Goal: Complete application form

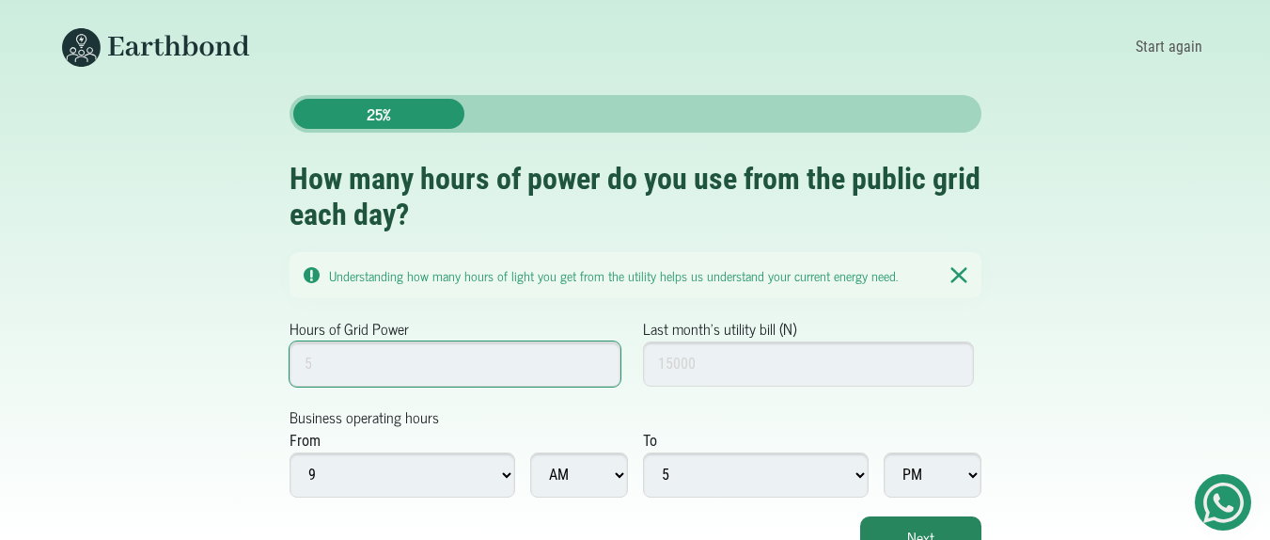
click at [485, 370] on input "Hours of Grid Power" at bounding box center [456, 363] width 332 height 45
type input "0"
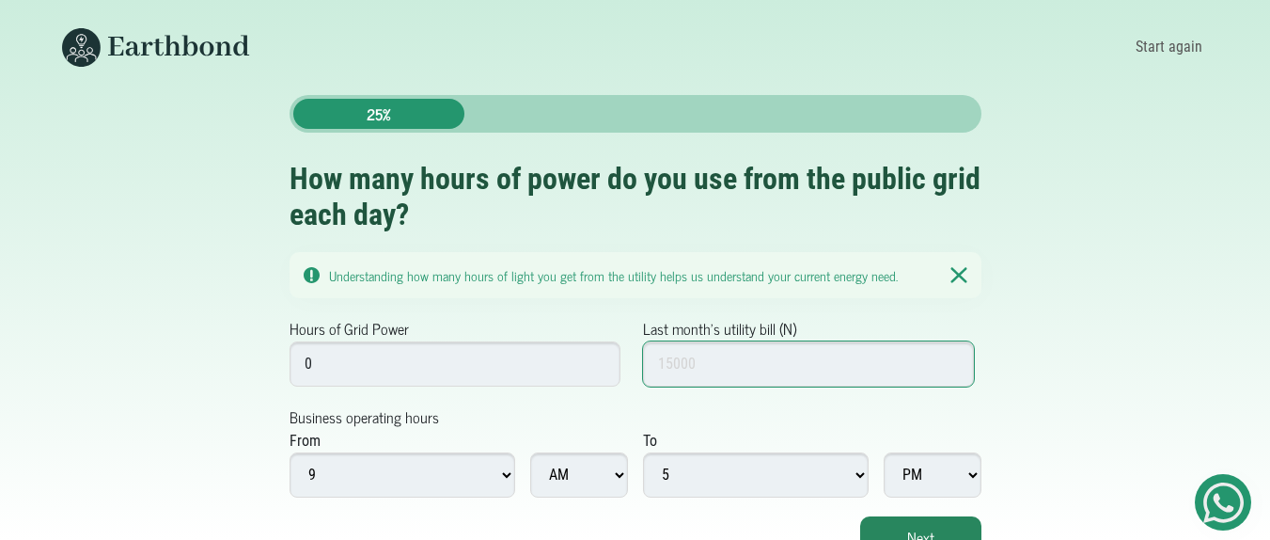
click at [689, 366] on input "Last month's utility bill (N)" at bounding box center [809, 363] width 332 height 45
type input "1"
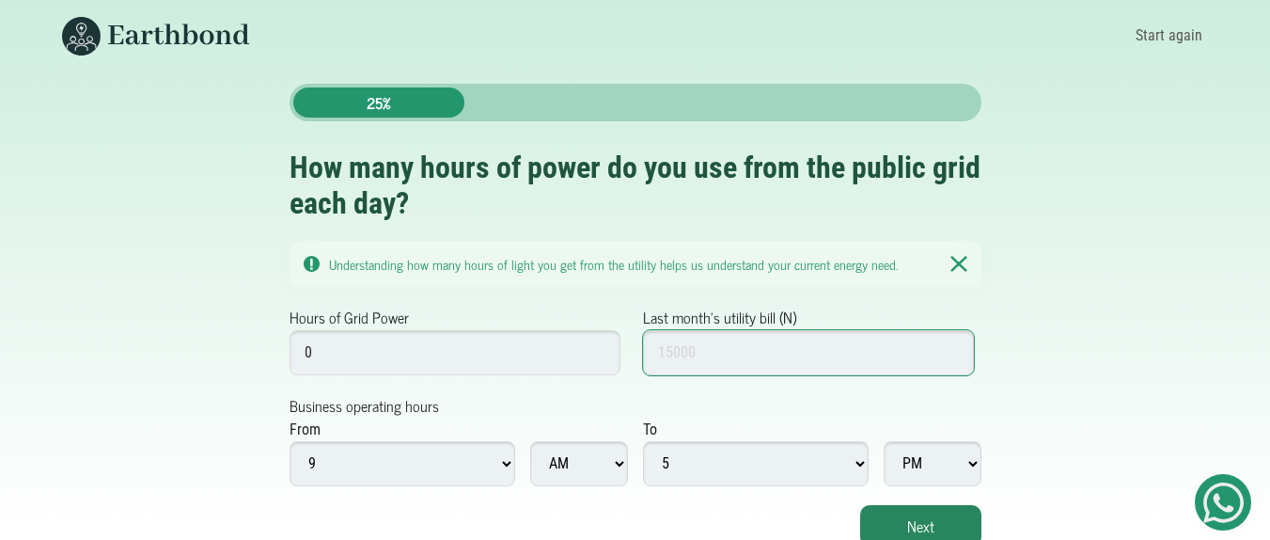
scroll to position [18, 0]
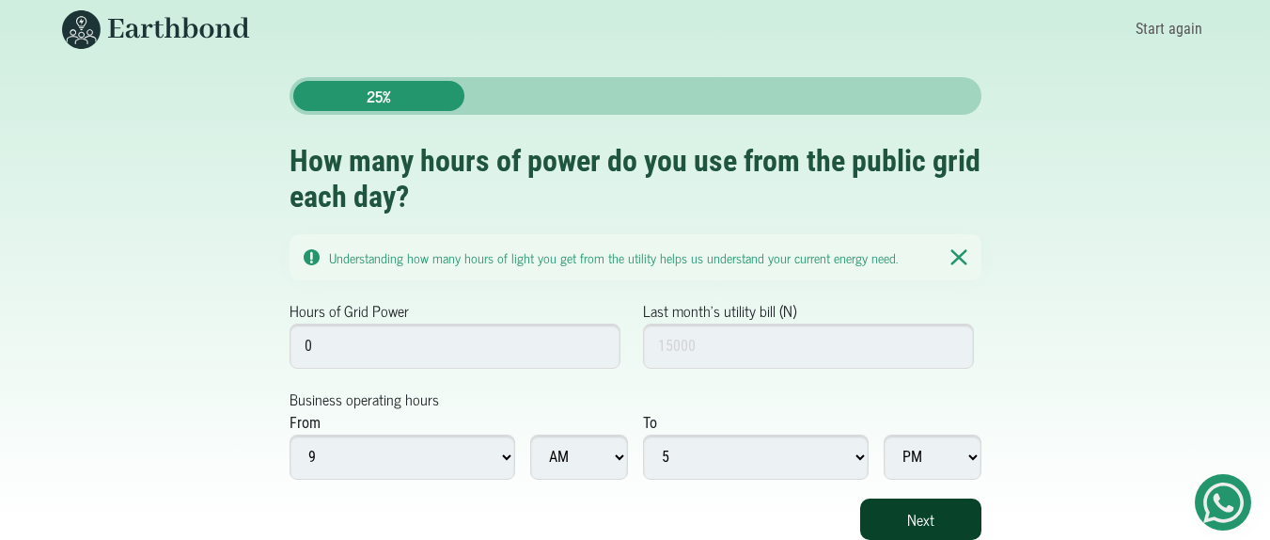
click at [948, 516] on button "Next" at bounding box center [920, 518] width 121 height 41
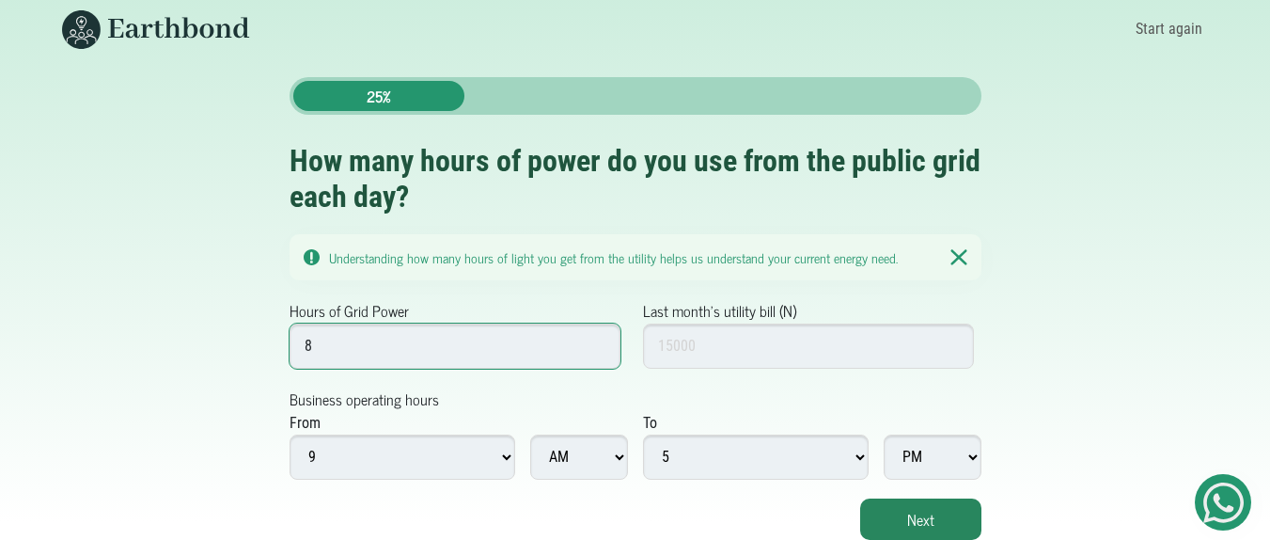
type input "8"
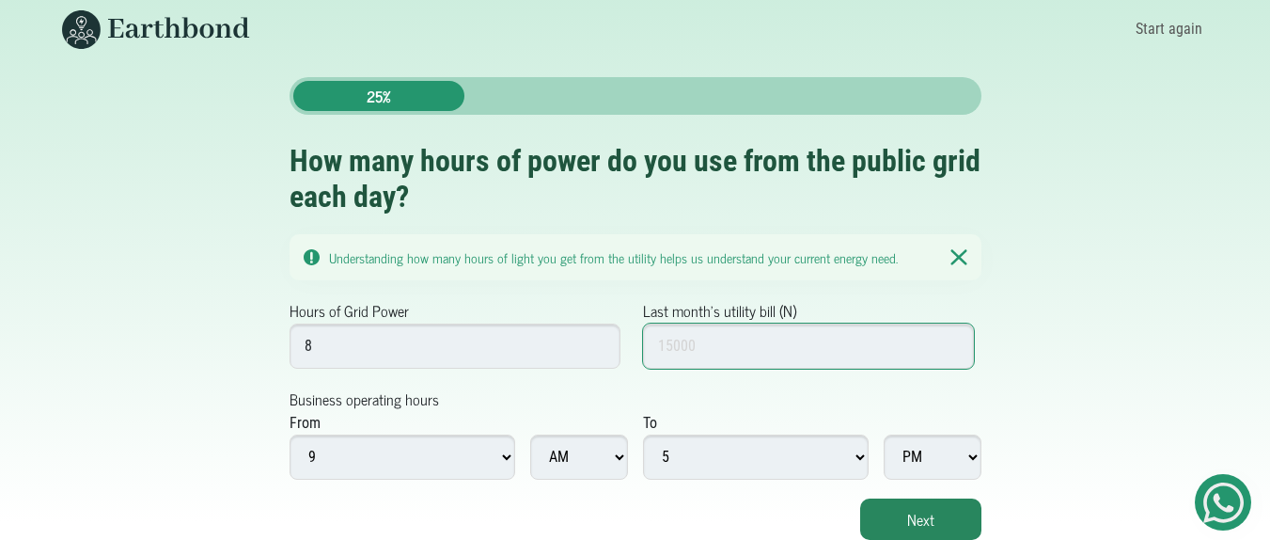
click at [859, 338] on input "Last month's utility bill (N)" at bounding box center [809, 345] width 332 height 45
type input "15000"
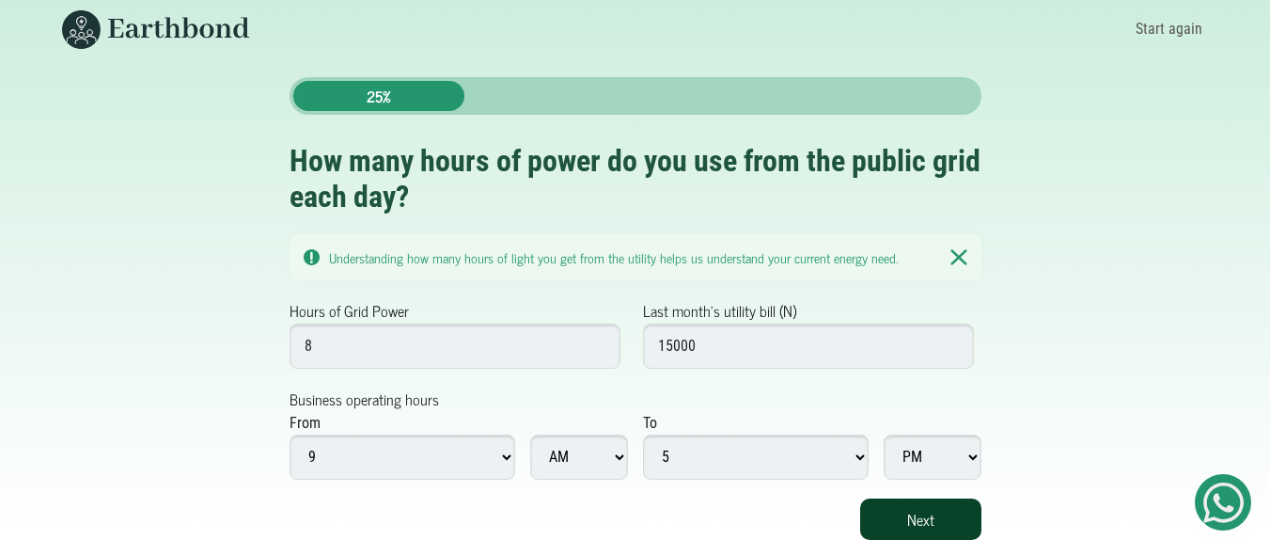
click at [880, 511] on button "Next" at bounding box center [920, 518] width 121 height 41
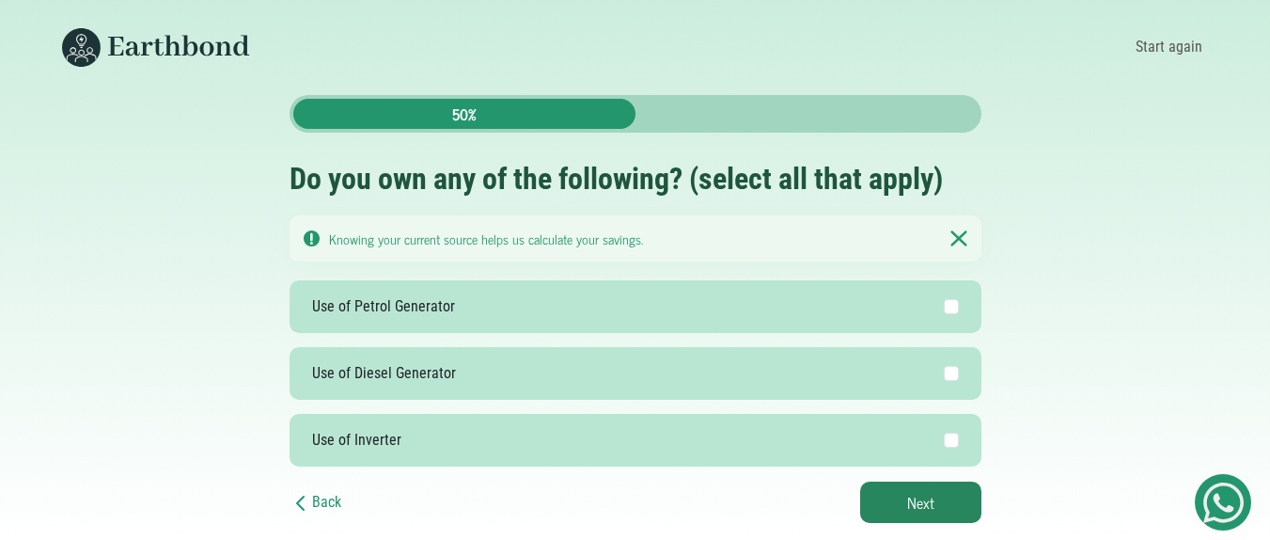
click at [416, 432] on label "Use of Inverter" at bounding box center [636, 440] width 692 height 53
click at [944, 433] on input "Use of Inverter" at bounding box center [951, 440] width 15 height 15
checkbox input "true"
click at [883, 498] on button "Next" at bounding box center [920, 501] width 121 height 41
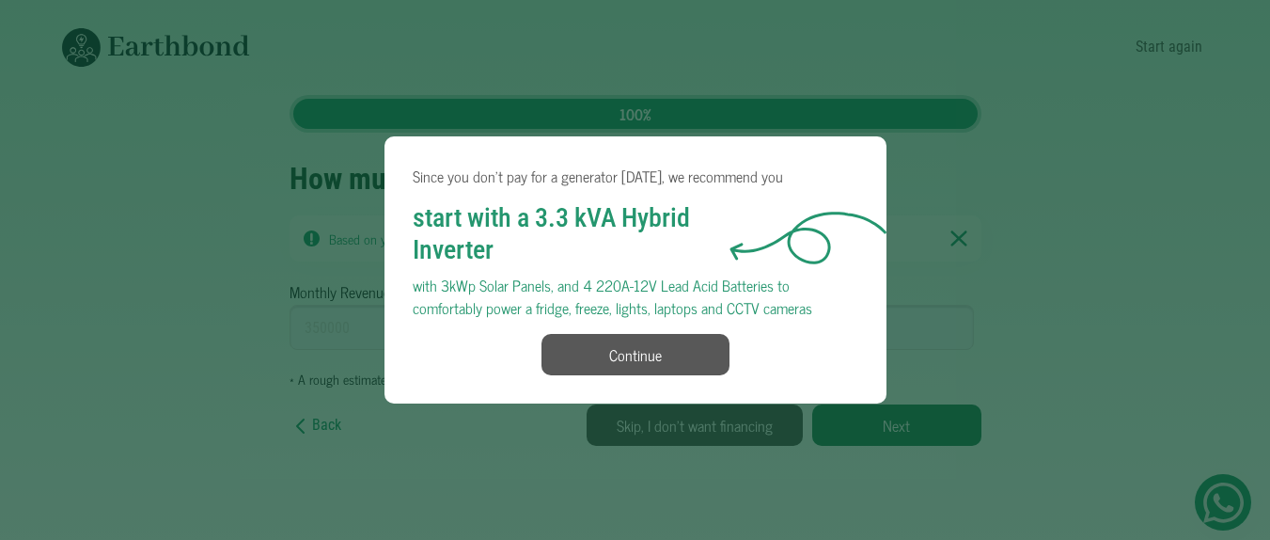
click at [709, 353] on button "Continue" at bounding box center [636, 354] width 188 height 41
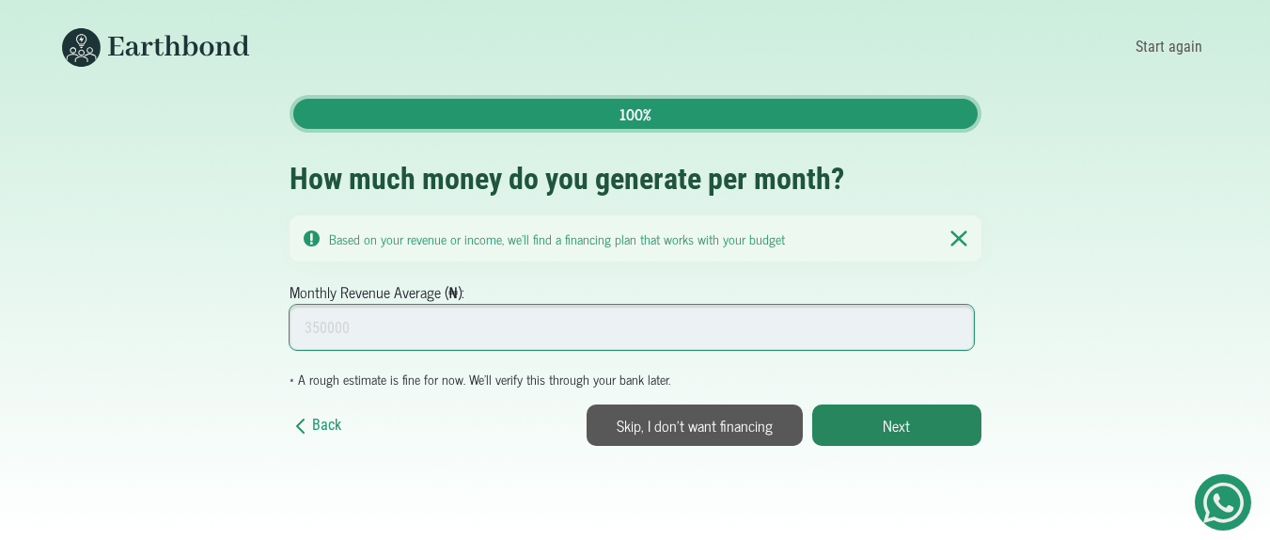
click at [615, 336] on input "Monthly Revenue Average (₦):" at bounding box center [633, 327] width 686 height 45
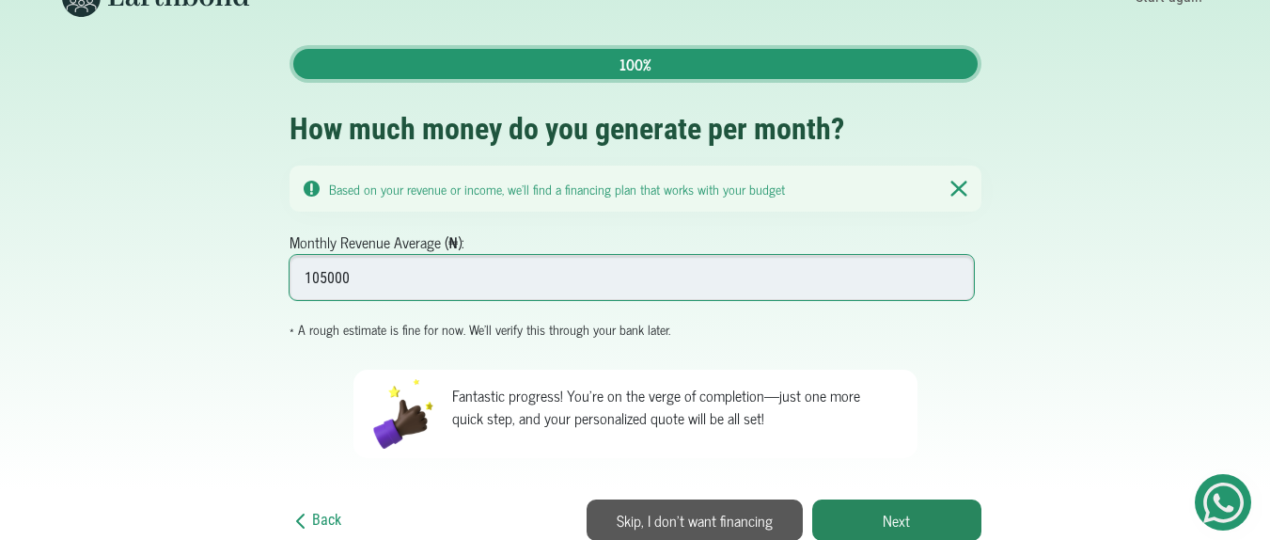
scroll to position [51, 0]
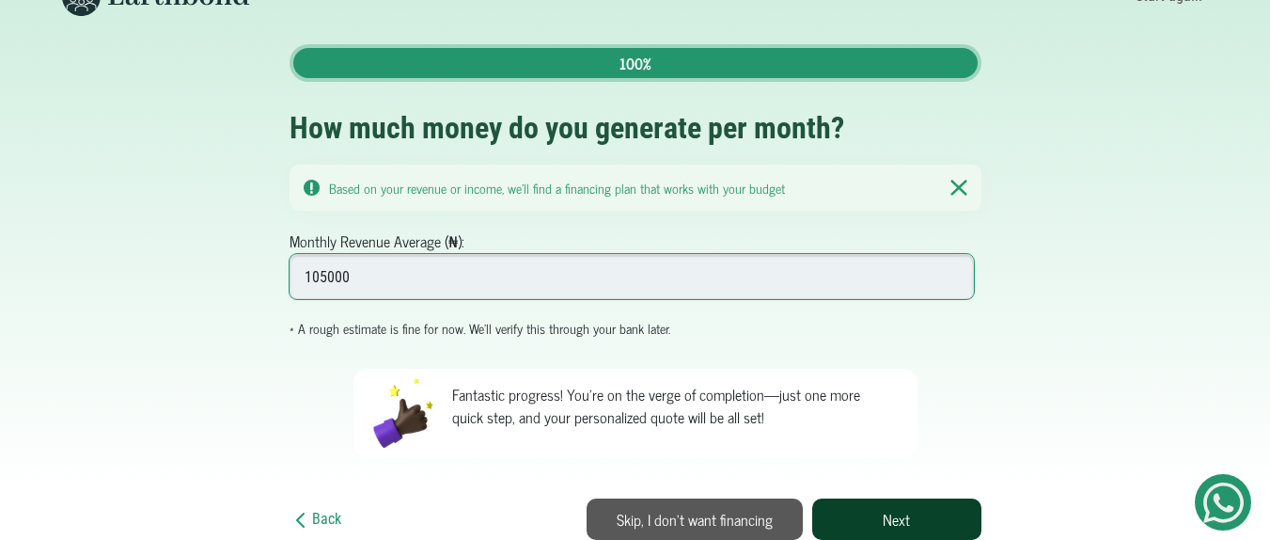
type input "105000"
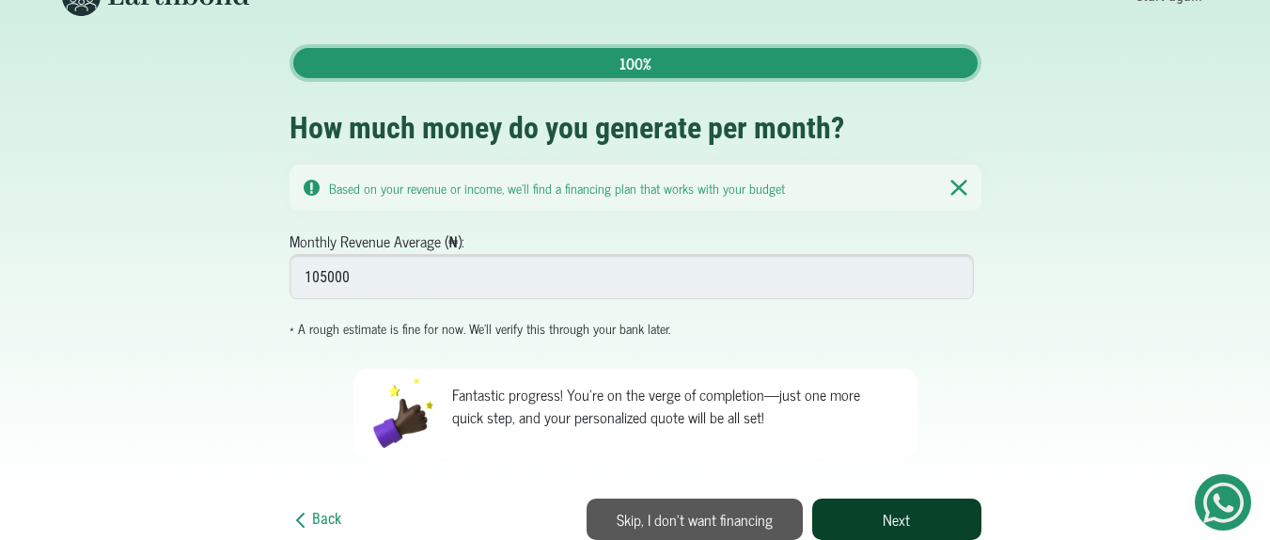
click at [839, 528] on button "Next" at bounding box center [896, 518] width 169 height 41
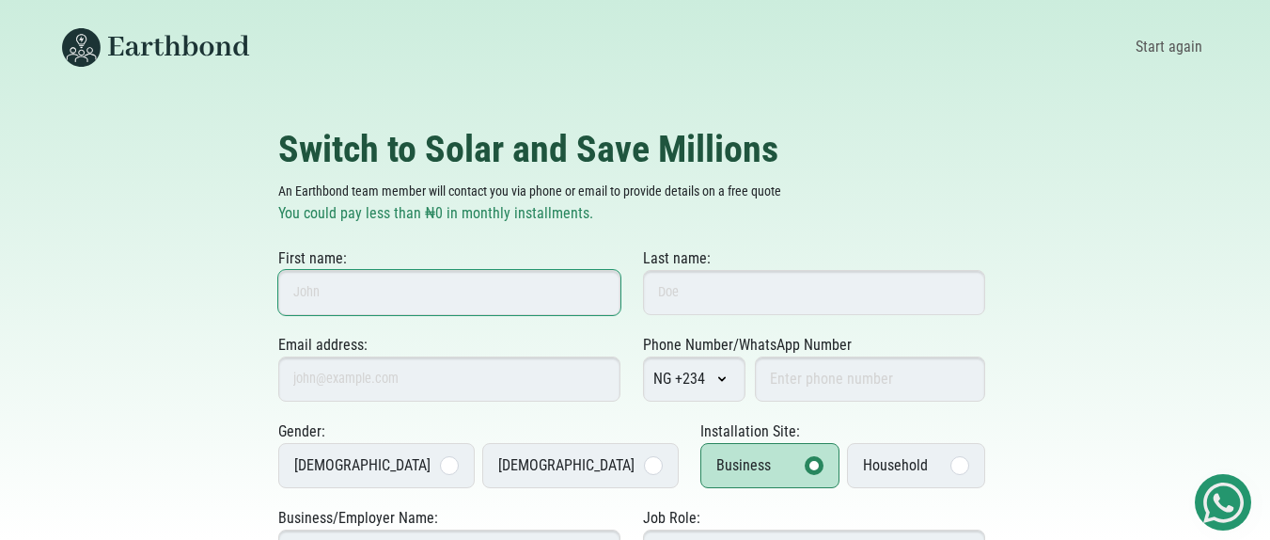
click at [577, 274] on input "First name:" at bounding box center [449, 292] width 342 height 45
type input "I"
type input "M"
click at [376, 292] on input "Elizabeth Onuoha" at bounding box center [449, 292] width 342 height 45
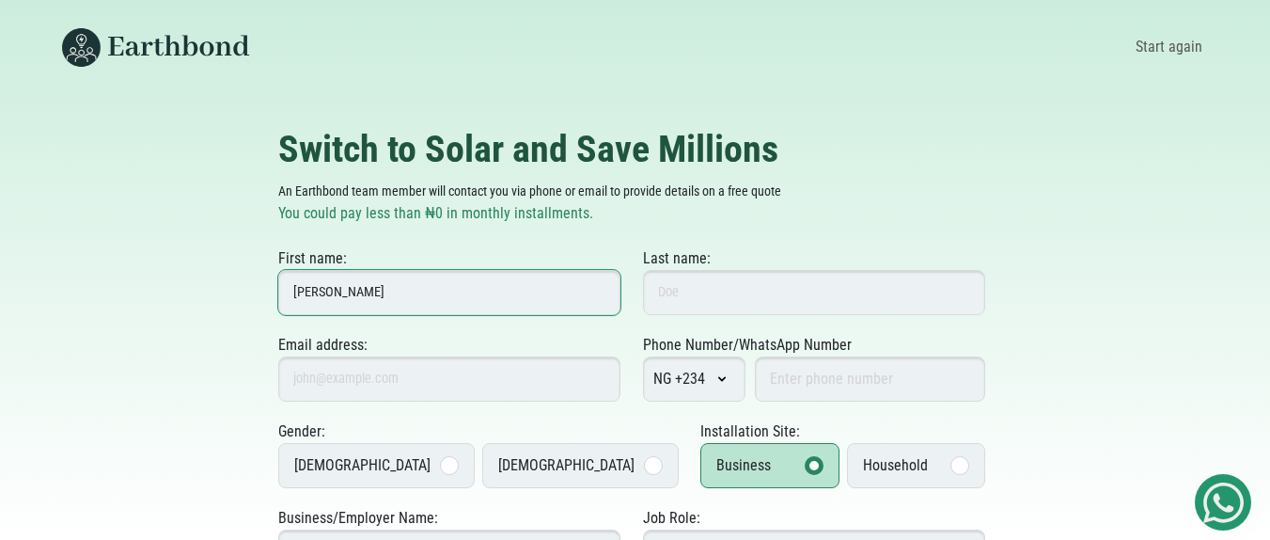
type input "Elizabeth"
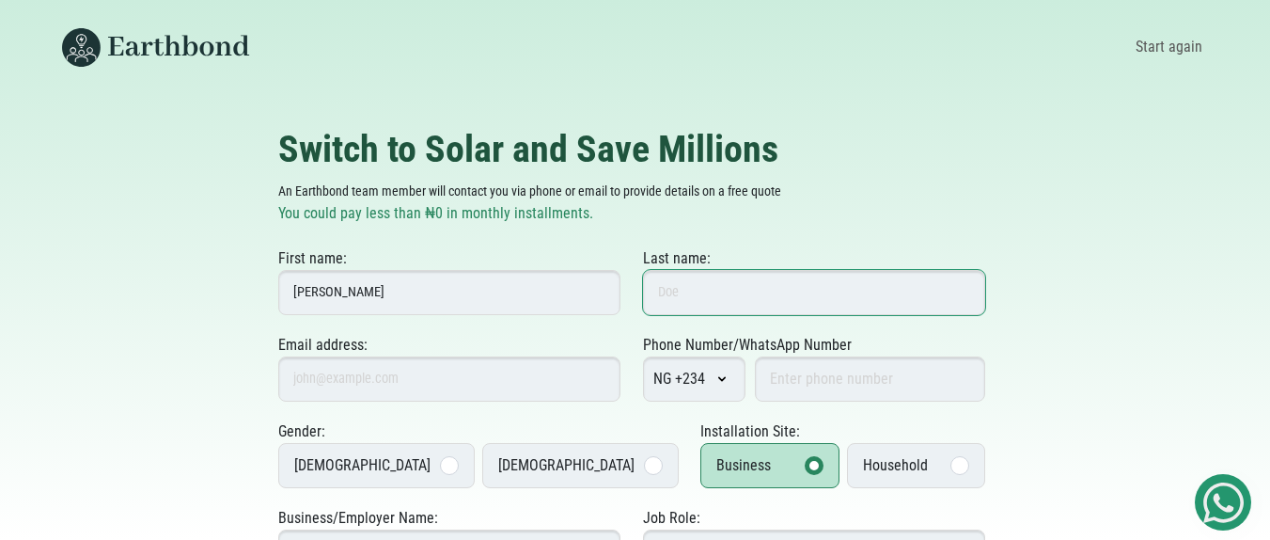
click at [687, 298] on input "Last name:" at bounding box center [814, 292] width 342 height 45
paste input "Onuoha"
type input "Onuoha"
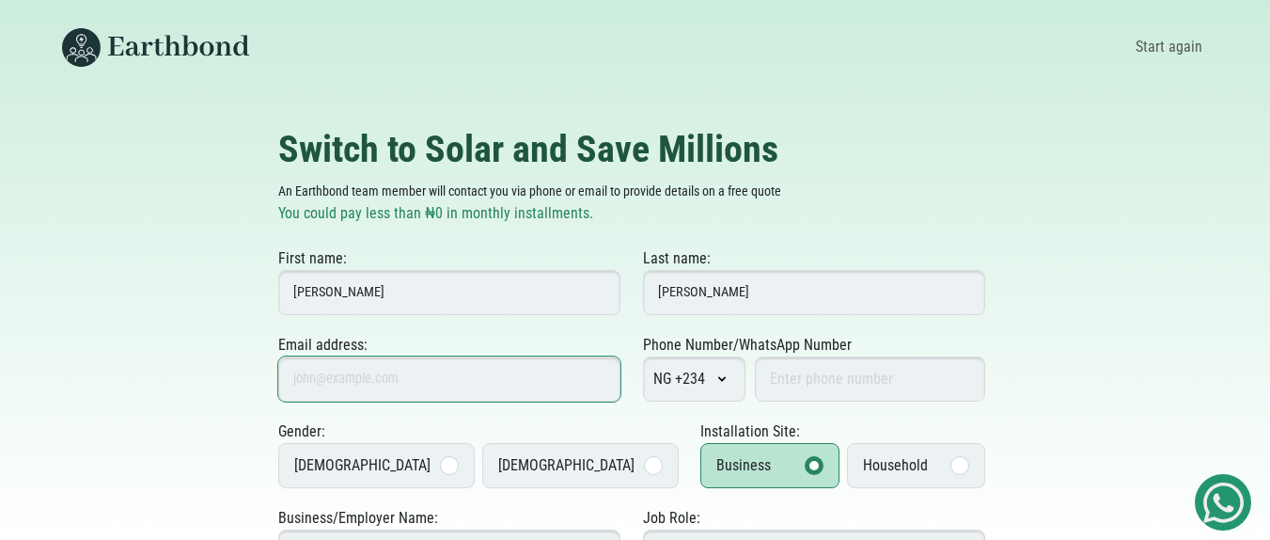
click at [370, 378] on input "Email address:" at bounding box center [449, 378] width 342 height 45
type input "godsonikem@gmail.com"
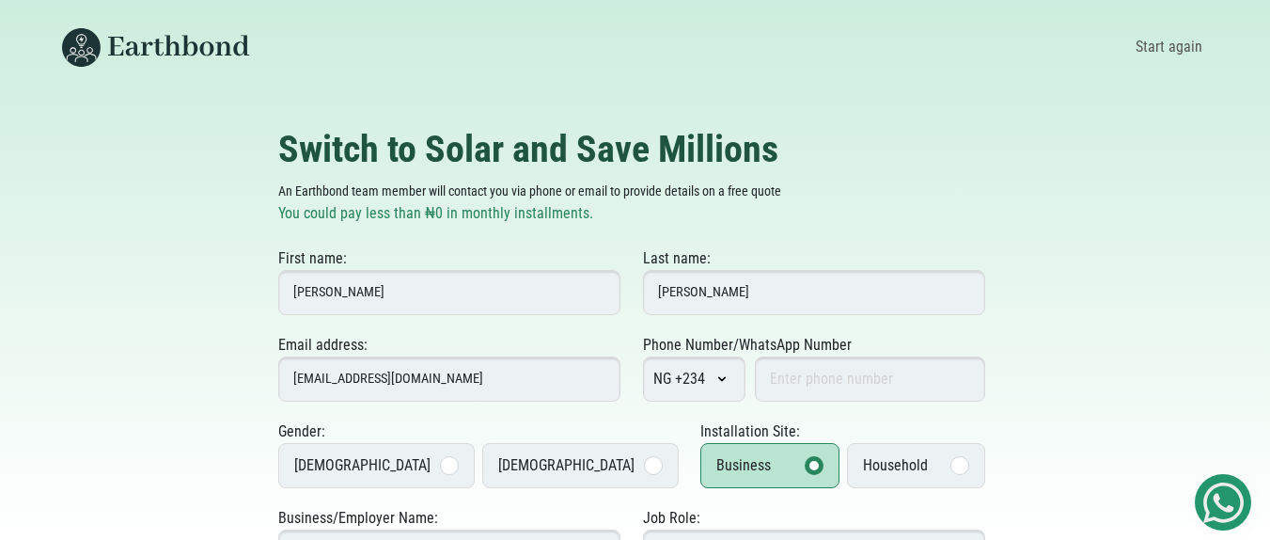
type input "8032690723"
type input "Kregmo Ltd."
select select "Abia"
type input "ABA"
type input "Plot 10-12 Moses Olekanma Ave. Umuorukwu rd . Umuagu villa. Obingwa LGA. Aba . …"
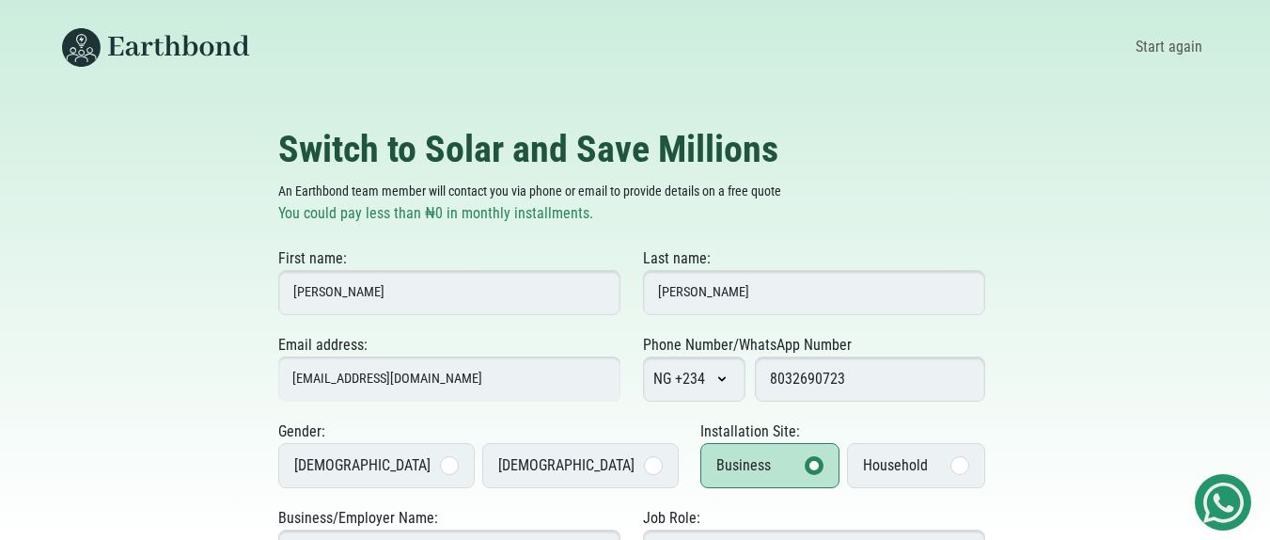
click at [881, 472] on div "Household" at bounding box center [895, 465] width 65 height 23
click at [0, 0] on input "Household" at bounding box center [0, 0] width 0 height 0
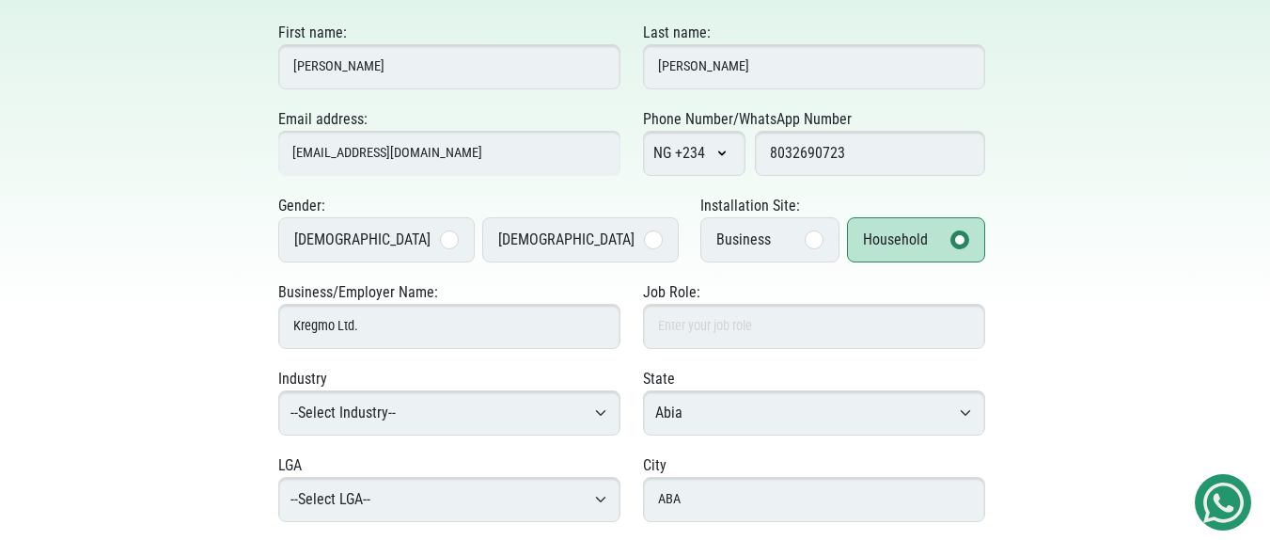
scroll to position [230, 0]
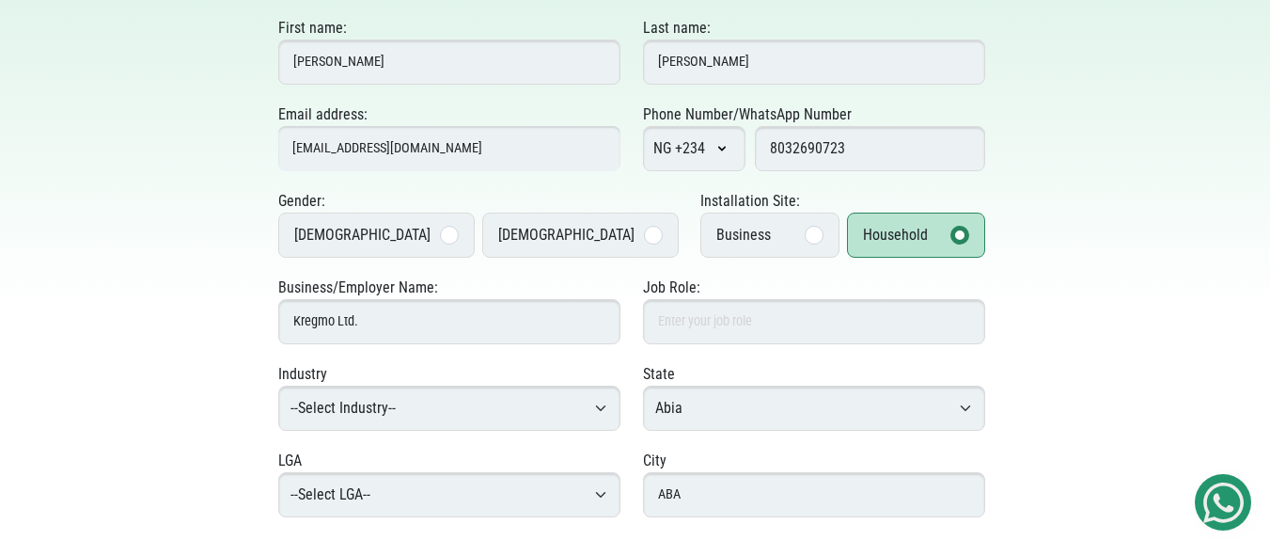
click at [602, 403] on select "--Select Industry-- Agriculture Agro-Processing Advertising & Public Relations …" at bounding box center [449, 408] width 342 height 45
select select "Agriculture"
click at [278, 386] on select "--Select Industry-- Agriculture Agro-Processing Advertising & Public Relations …" at bounding box center [449, 408] width 342 height 45
click at [504, 492] on select "--Select LGA-- Aba North Aba South Arochukwu Bende Ikwuano Isiala-Ngwa North Is…" at bounding box center [449, 494] width 342 height 45
select select "Obi Nwa"
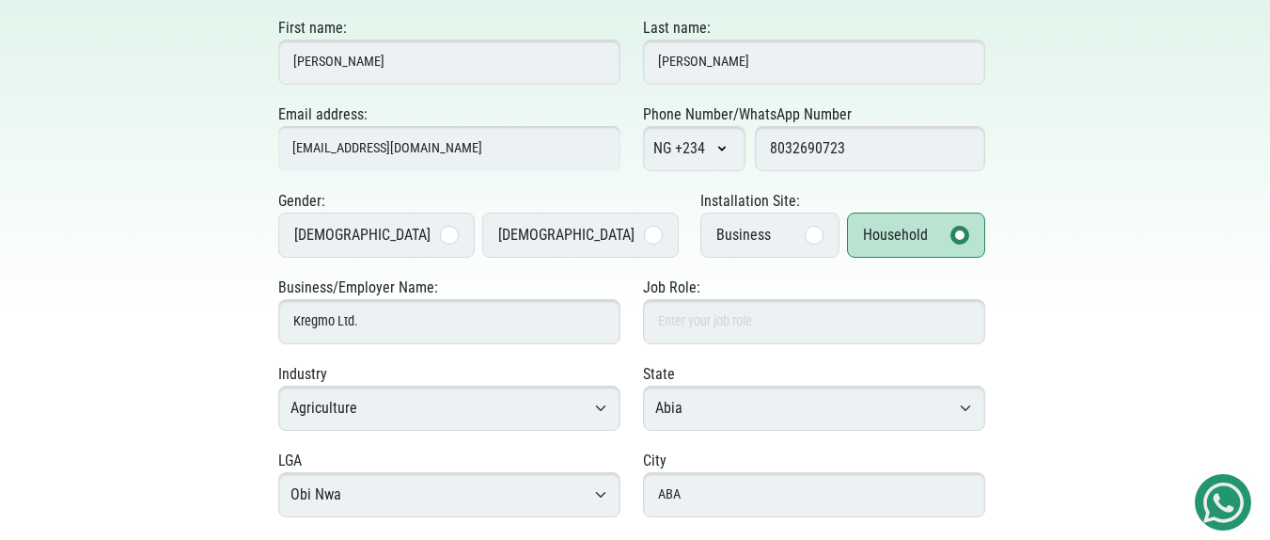
click at [278, 472] on select "--Select LGA-- Aba North Aba South Arochukwu Bende Ikwuano Isiala-Ngwa North Is…" at bounding box center [449, 494] width 342 height 45
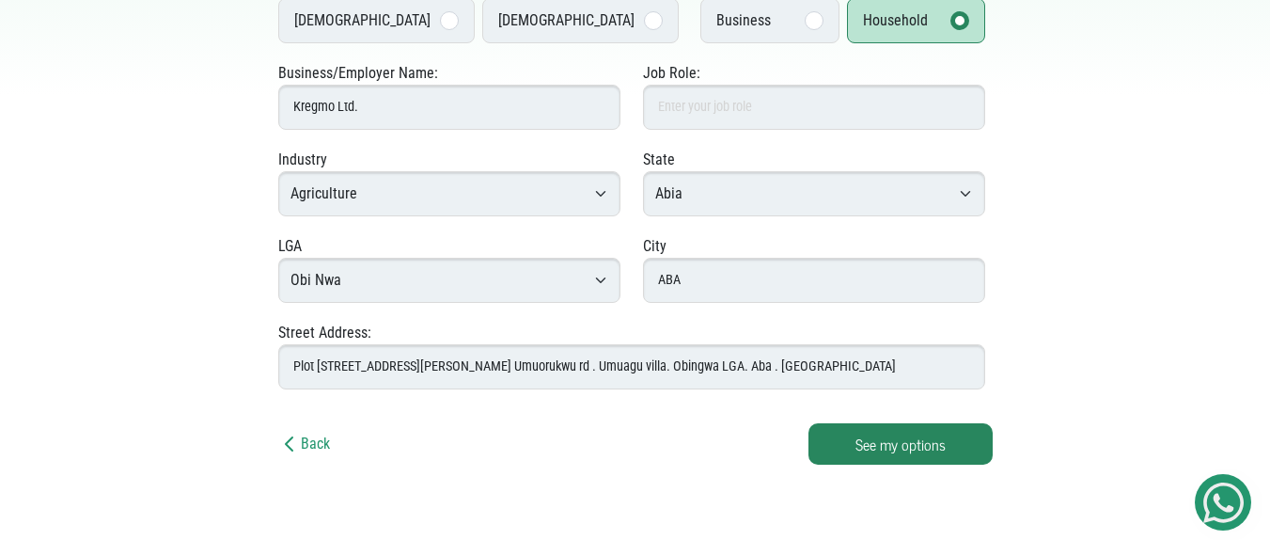
scroll to position [465, 0]
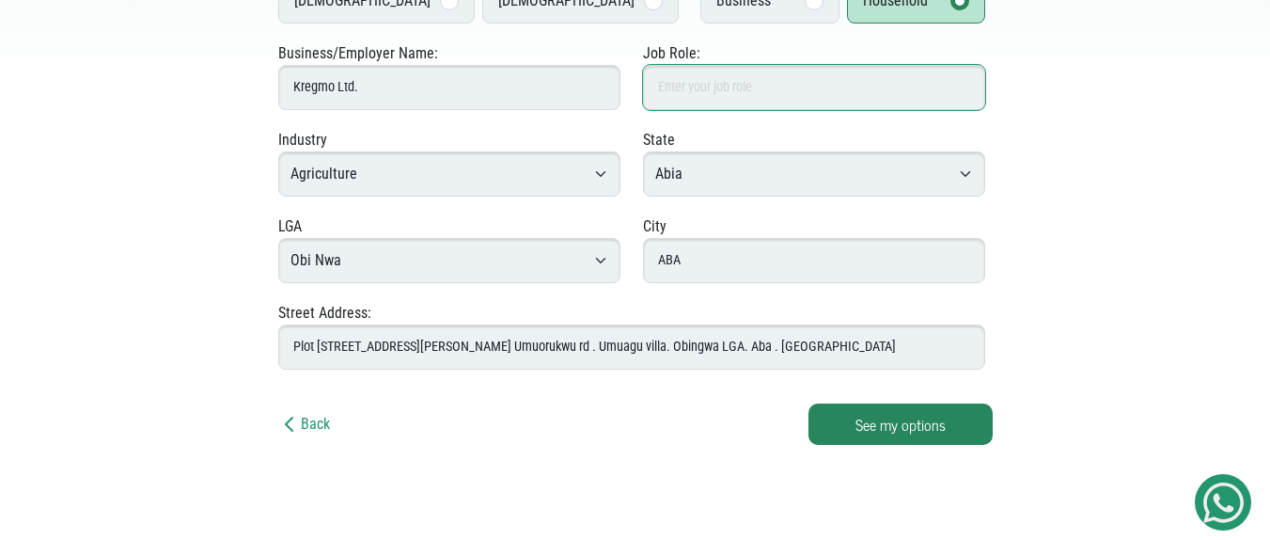
click at [762, 89] on input "Job Role:" at bounding box center [814, 87] width 342 height 45
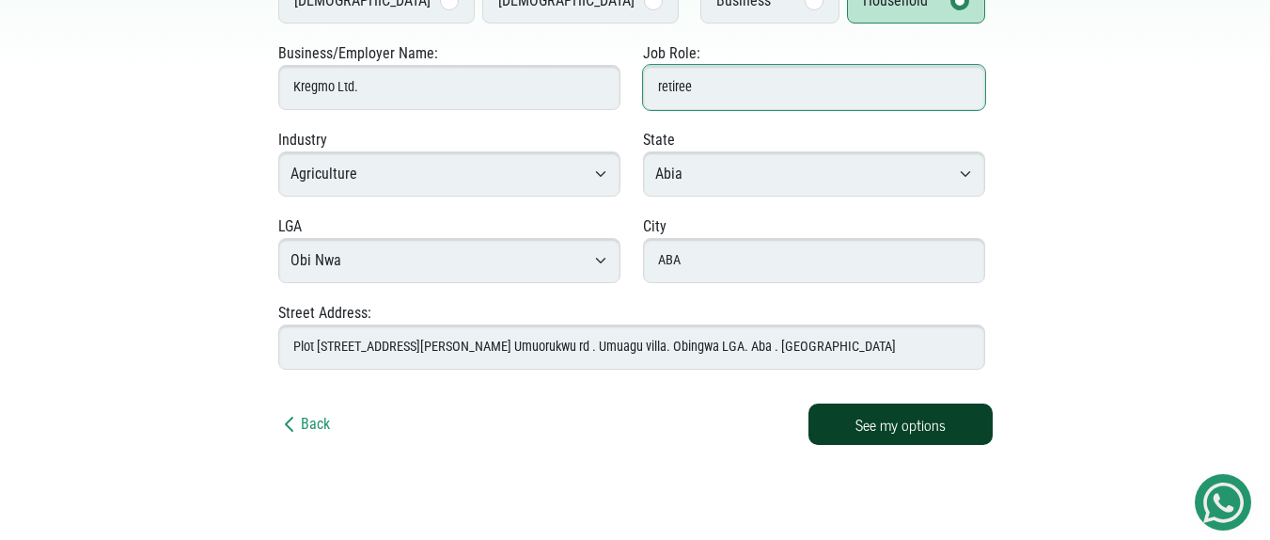
type input "retiree"
click at [877, 430] on button "See my options" at bounding box center [901, 423] width 184 height 41
